Goal: Transaction & Acquisition: Download file/media

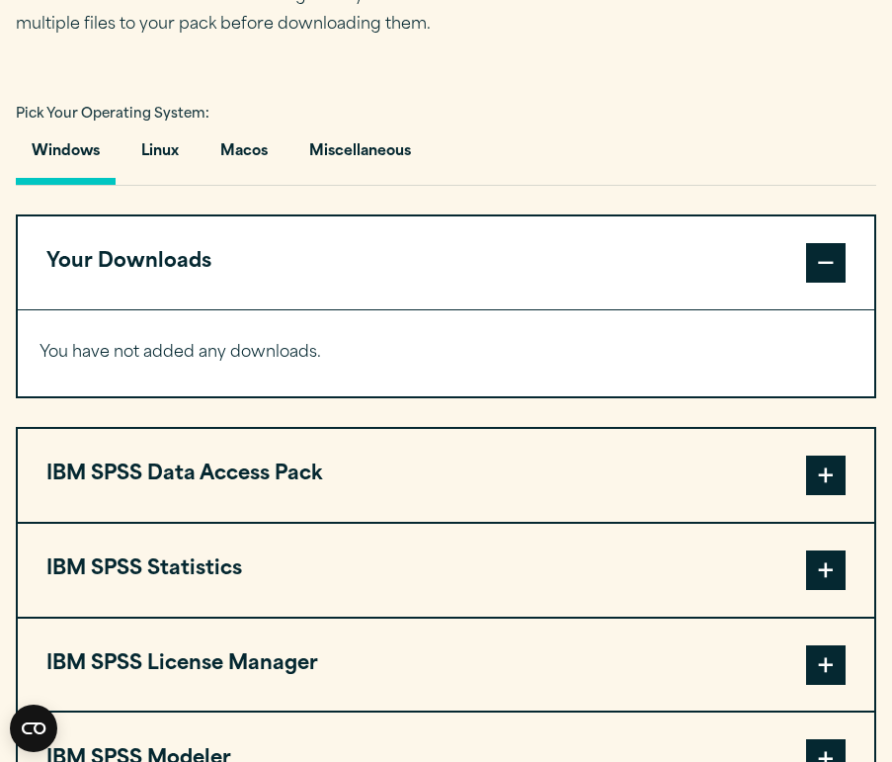
scroll to position [1261, 0]
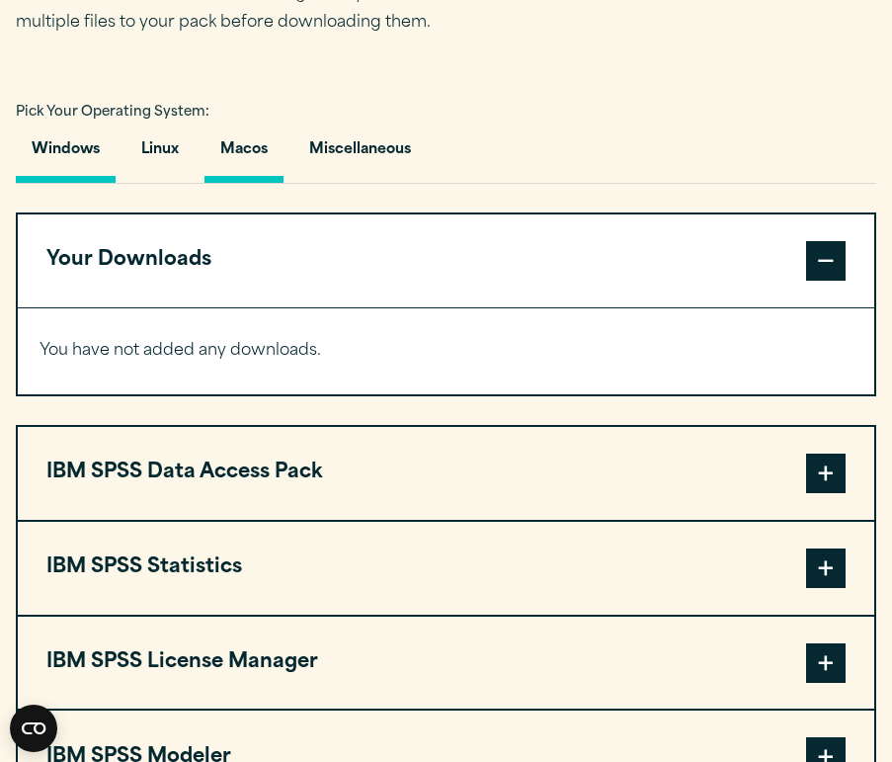
click at [252, 148] on button "Macos" at bounding box center [244, 155] width 79 height 56
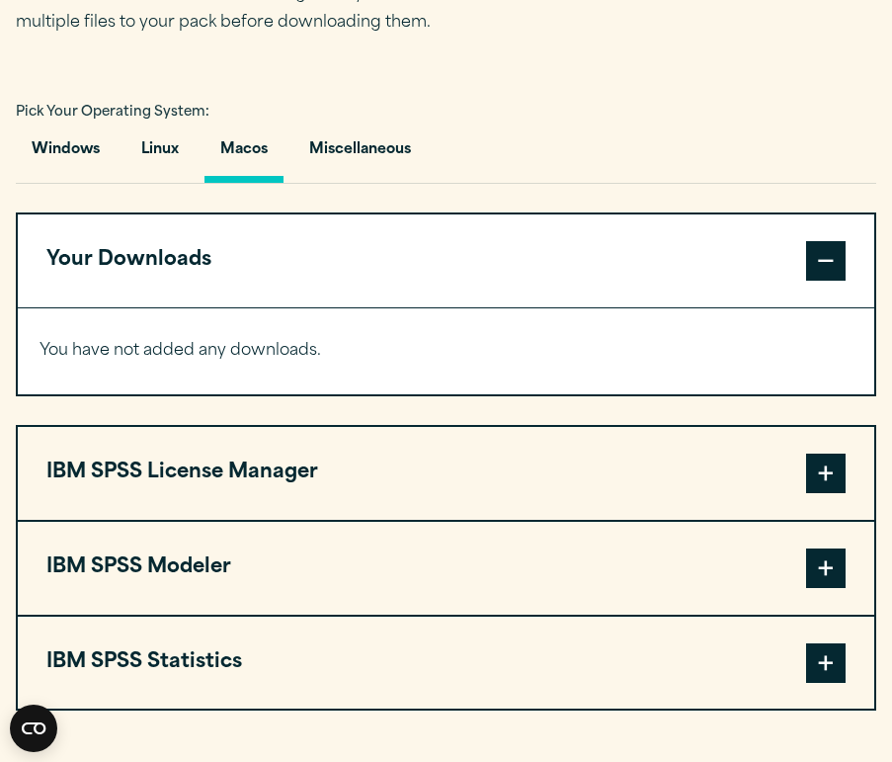
click at [825, 263] on span at bounding box center [826, 261] width 40 height 40
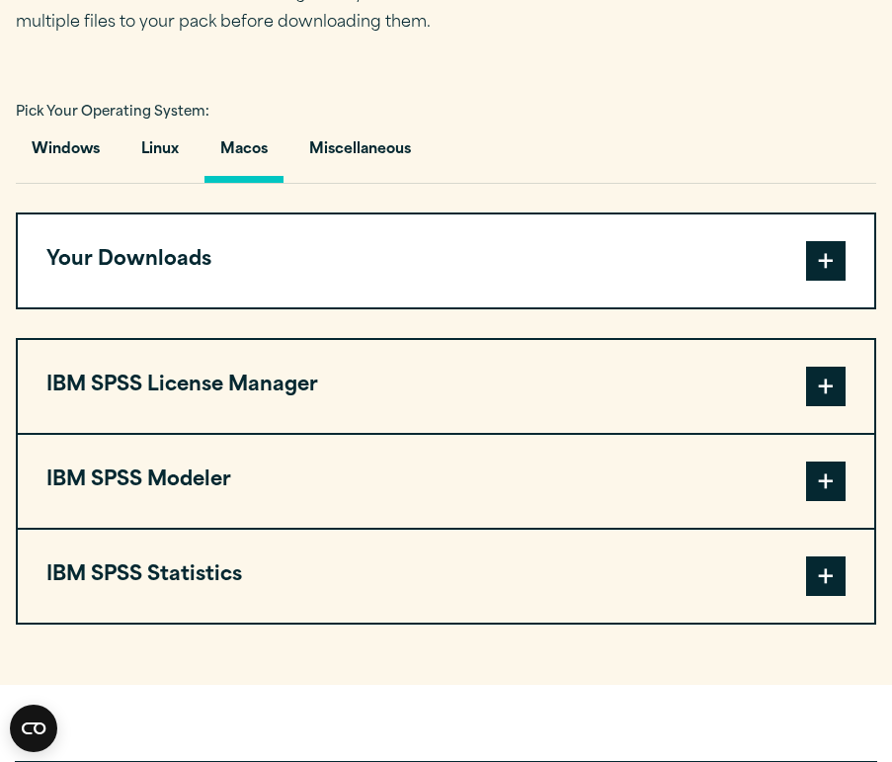
click at [224, 545] on button "IBM SPSS Statistics" at bounding box center [446, 576] width 857 height 93
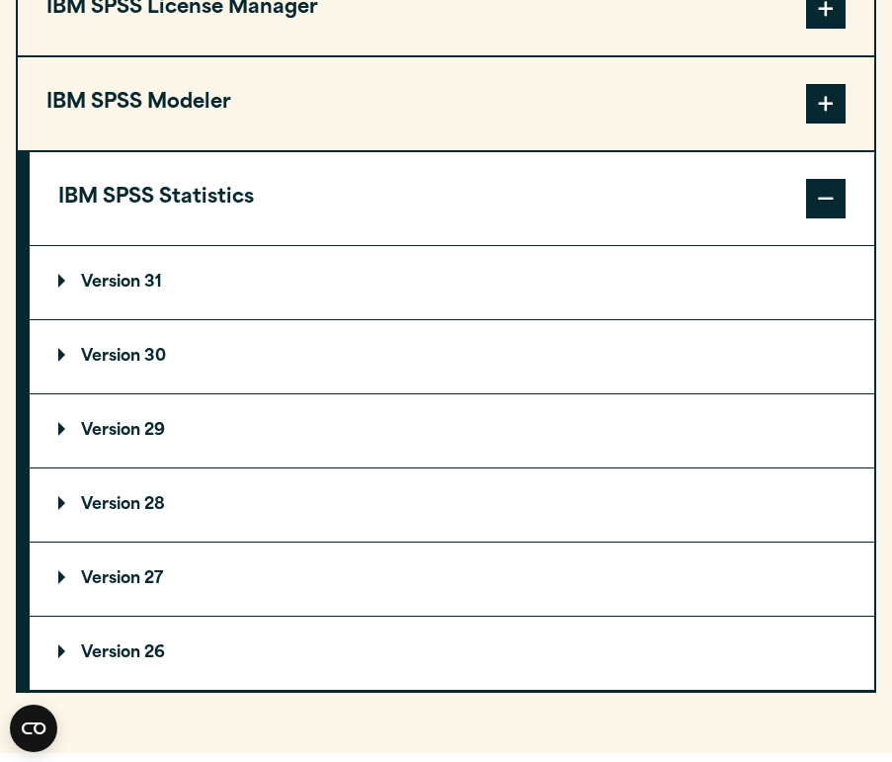
scroll to position [1640, 0]
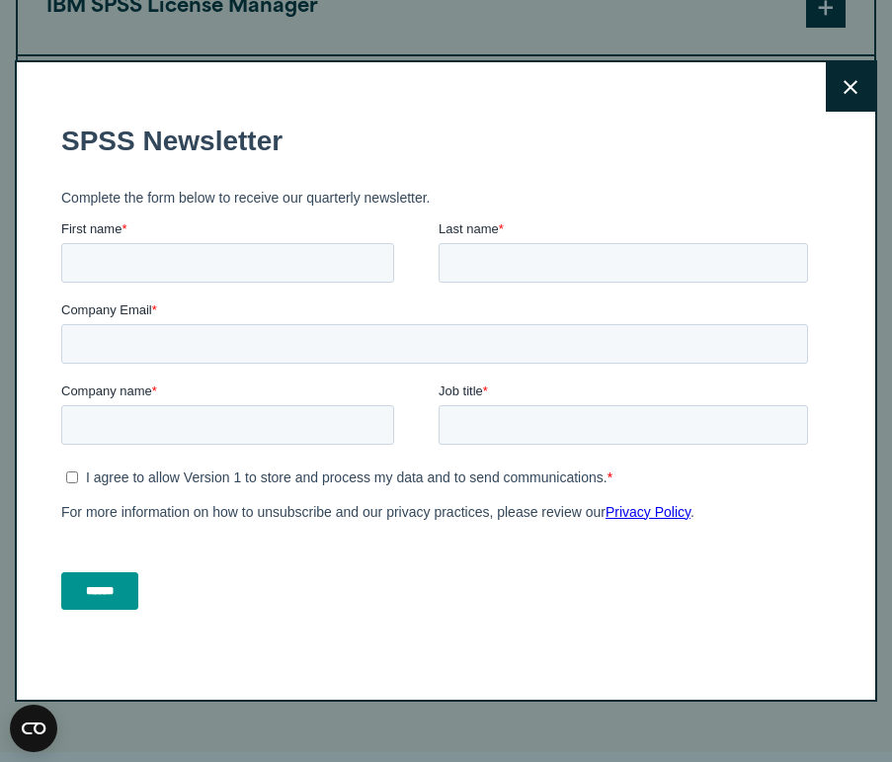
click at [847, 82] on icon at bounding box center [851, 87] width 14 height 14
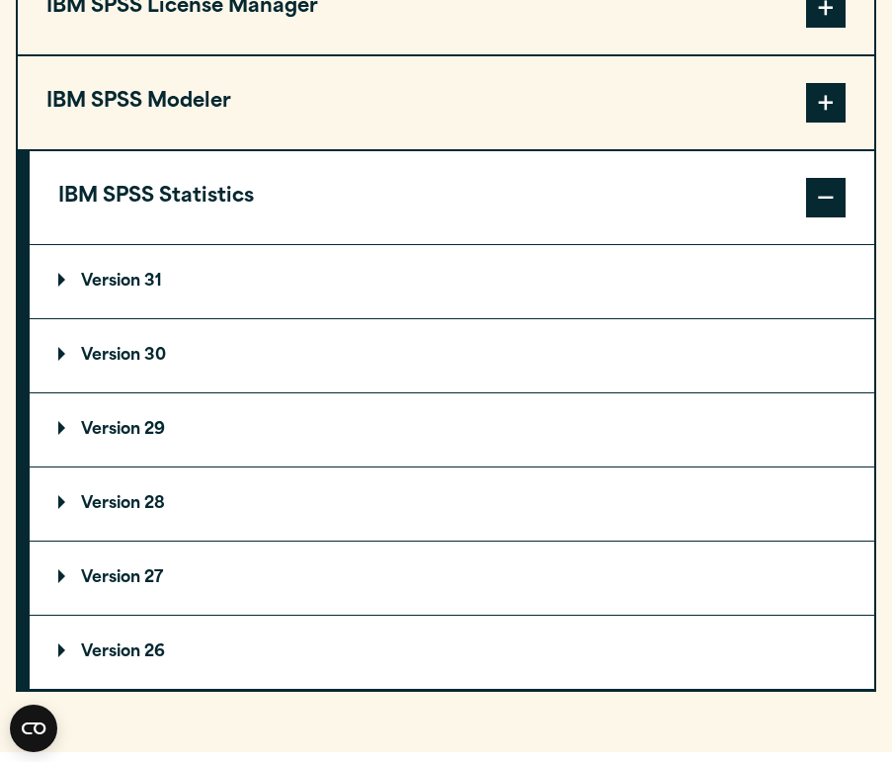
click at [124, 443] on summary "Version 29" at bounding box center [452, 429] width 845 height 73
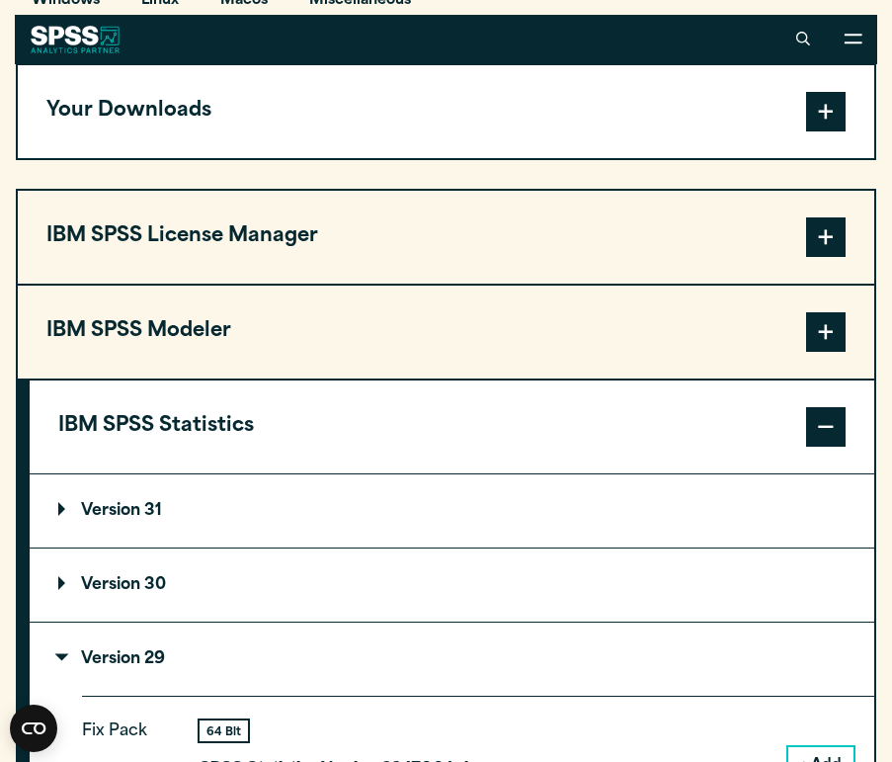
scroll to position [1348, 0]
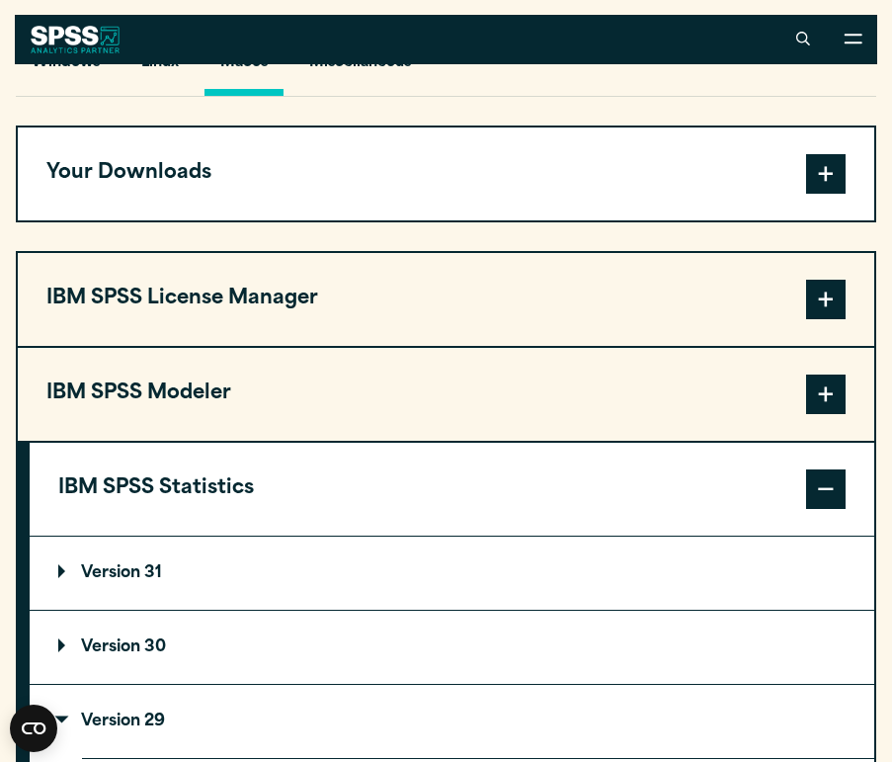
click at [823, 492] on span at bounding box center [826, 489] width 40 height 40
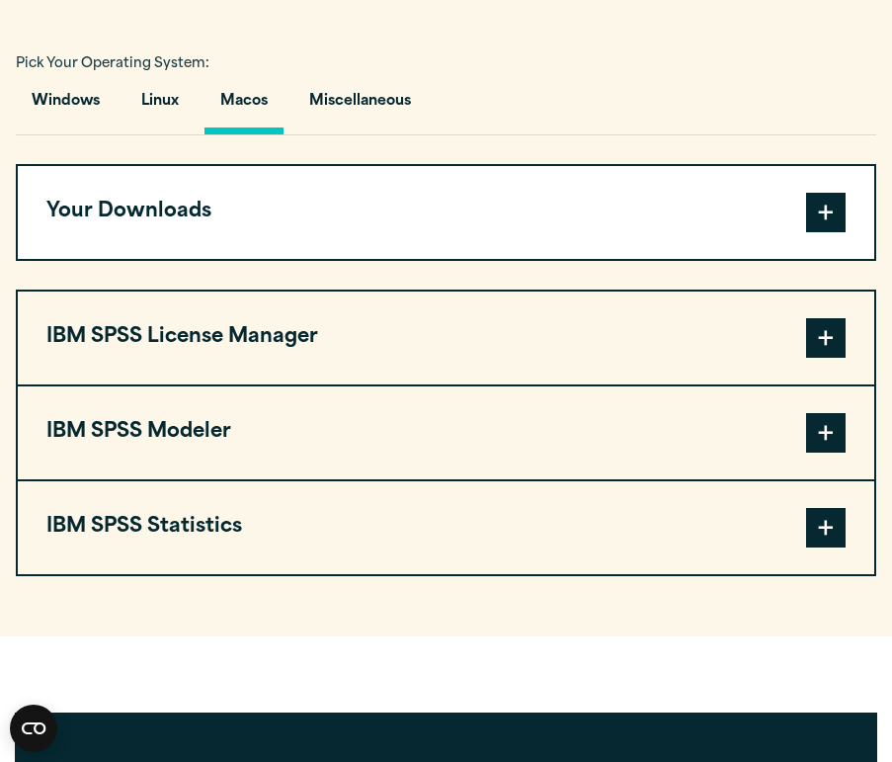
scroll to position [1312, 0]
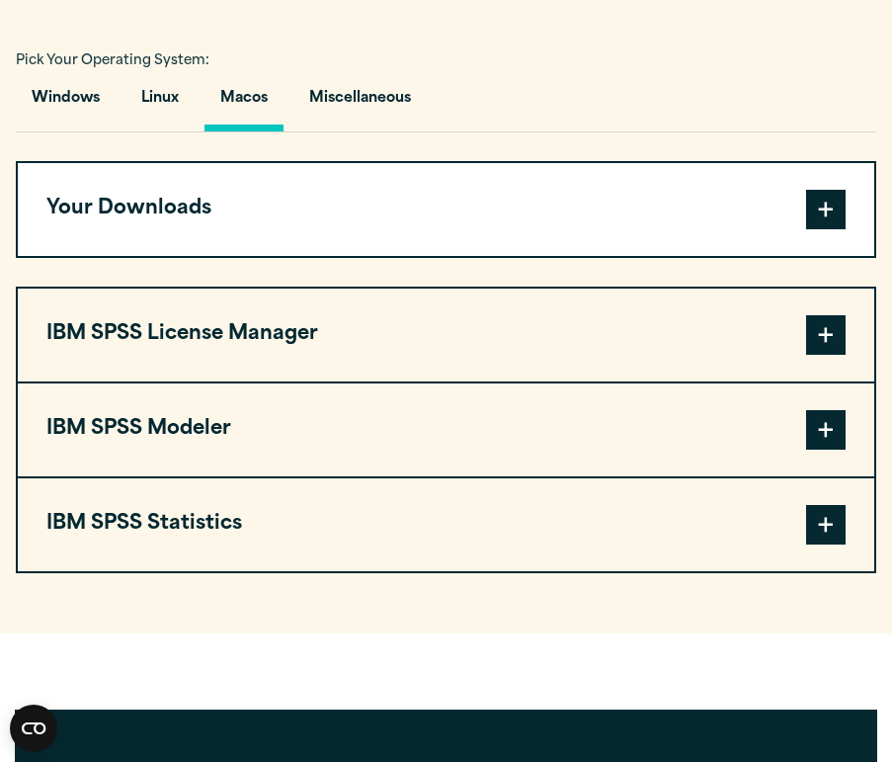
click at [272, 520] on button "IBM SPSS Statistics" at bounding box center [446, 524] width 857 height 93
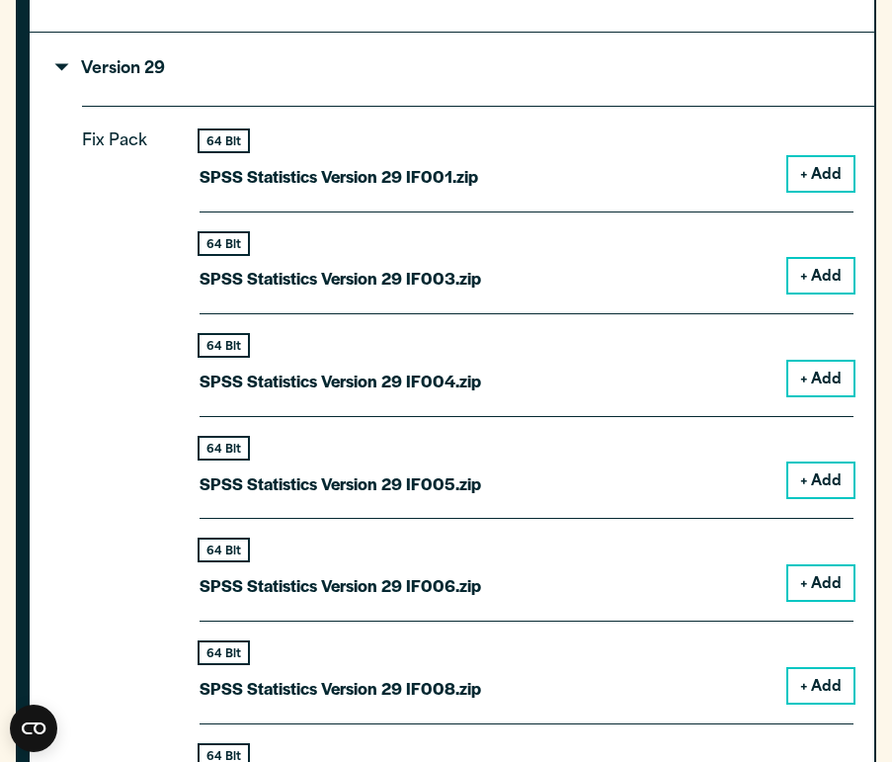
scroll to position [2012, 0]
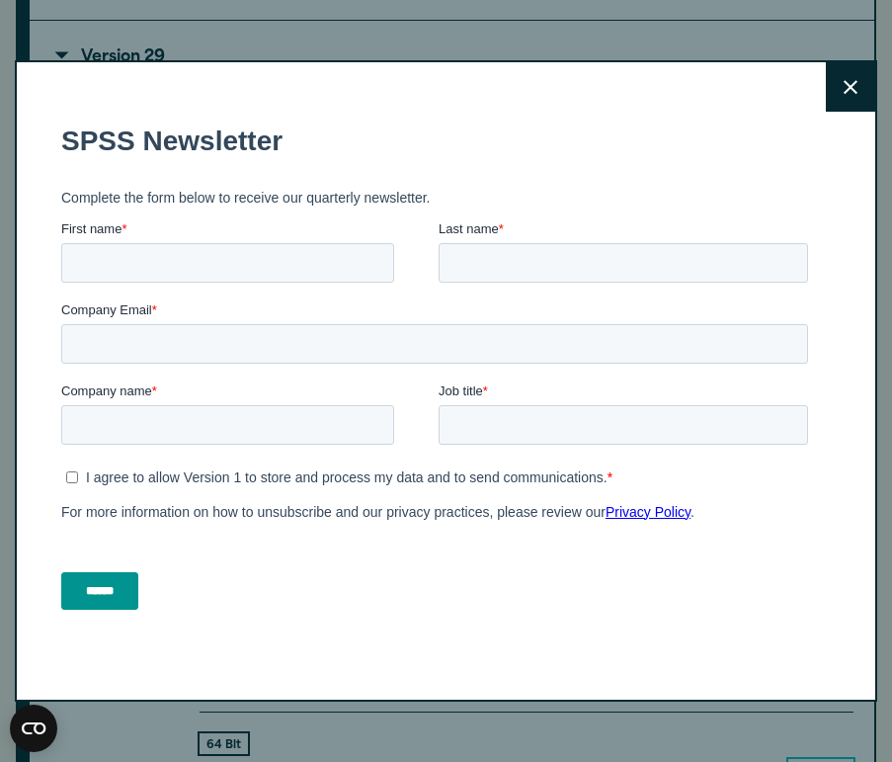
click at [839, 92] on button "Close" at bounding box center [850, 86] width 49 height 49
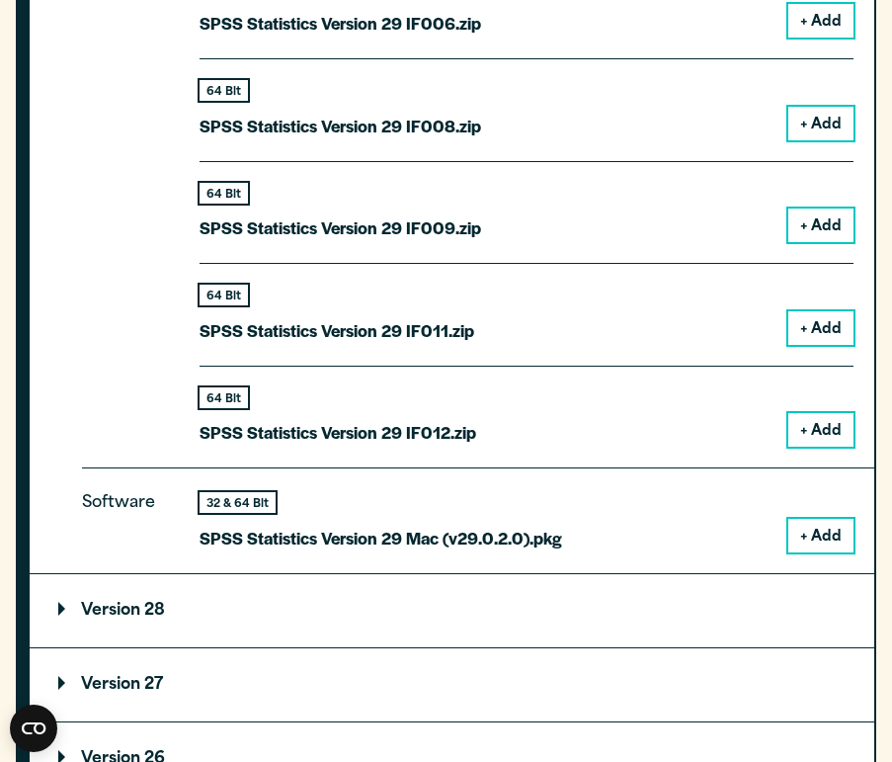
scroll to position [2578, 0]
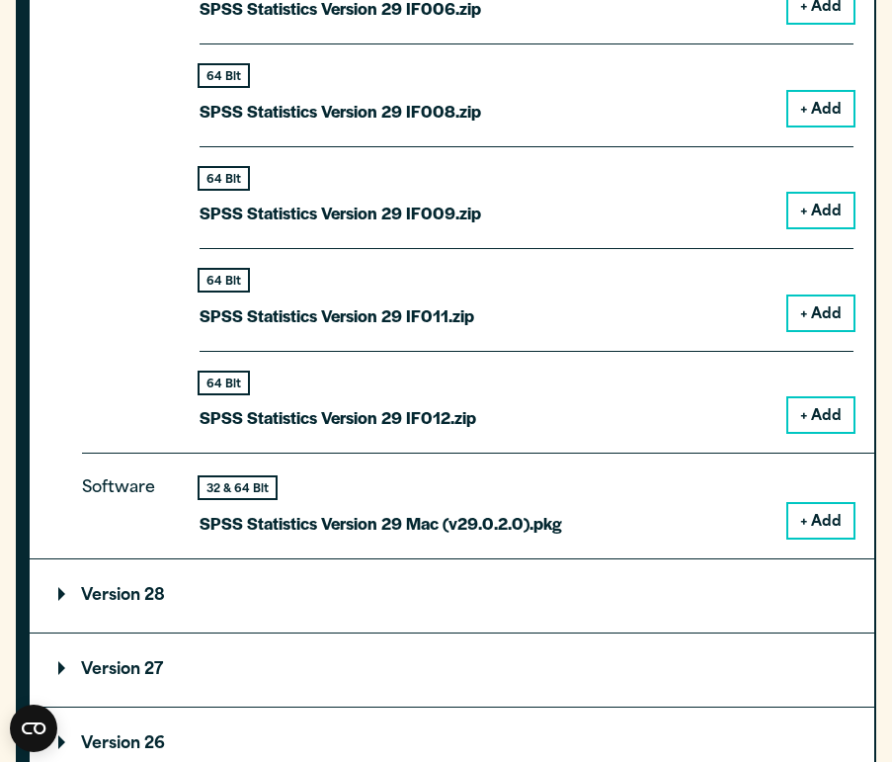
click at [805, 509] on button "+ Add" at bounding box center [821, 521] width 65 height 34
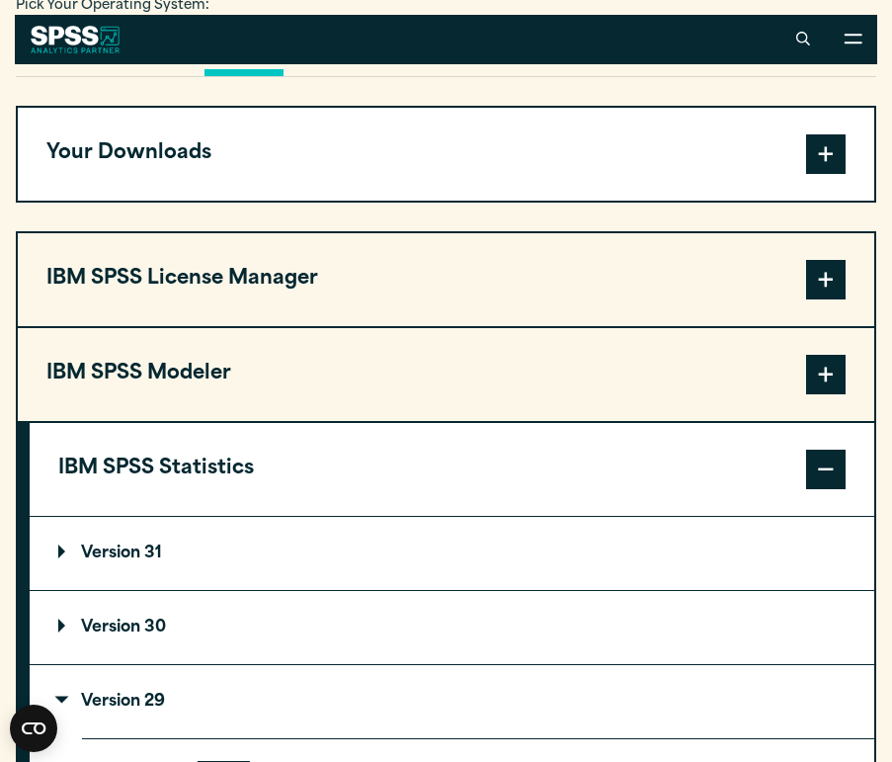
scroll to position [1282, 0]
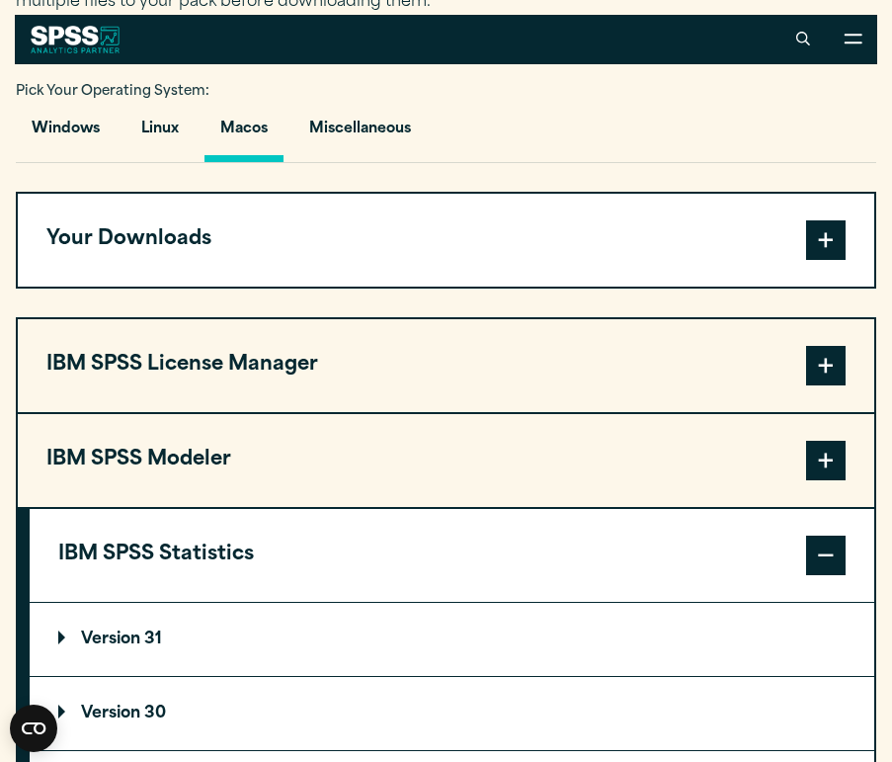
click at [837, 245] on span at bounding box center [826, 240] width 40 height 40
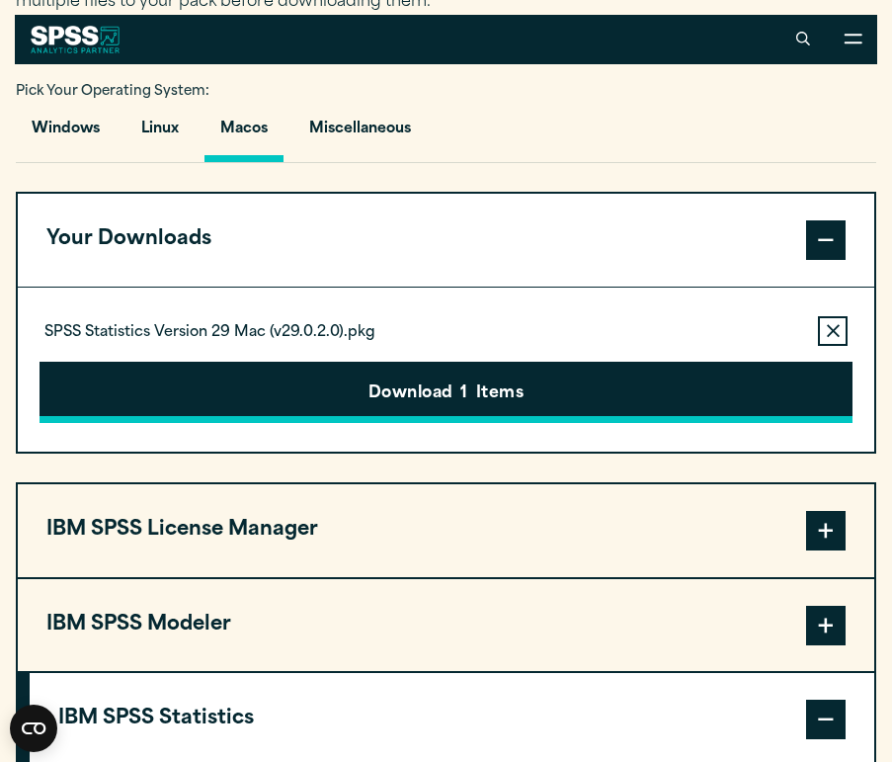
click at [414, 401] on button "Download 1 Items" at bounding box center [446, 392] width 813 height 61
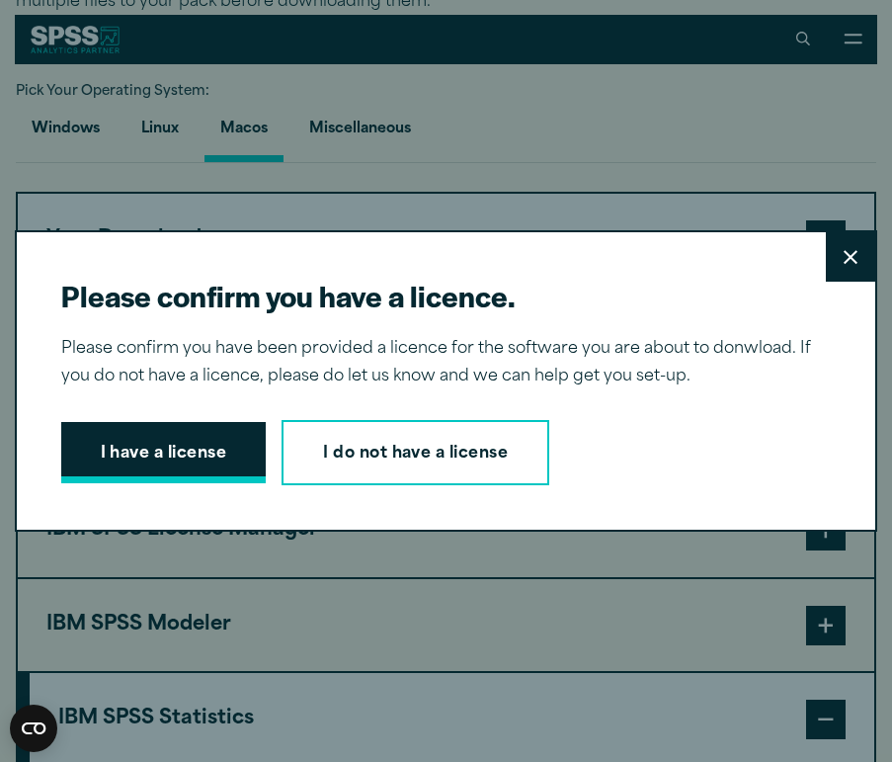
click at [170, 448] on button "I have a license" at bounding box center [164, 452] width 206 height 61
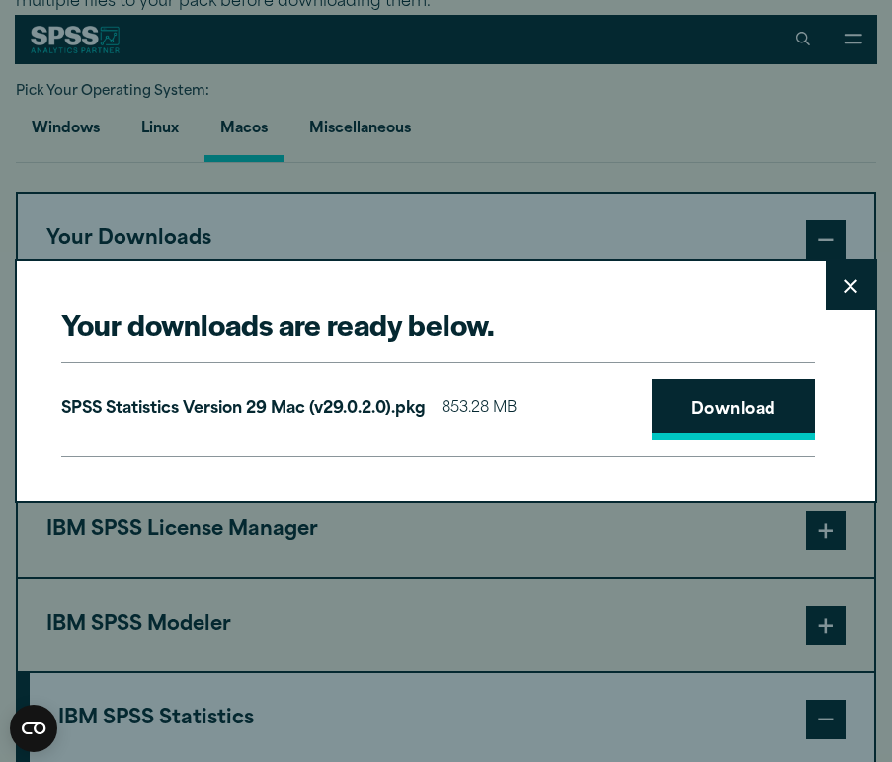
click at [748, 386] on link "Download" at bounding box center [734, 409] width 164 height 61
